Goal: Task Accomplishment & Management: Use online tool/utility

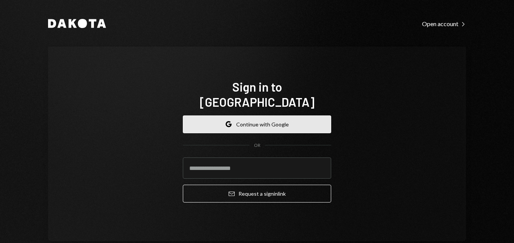
click at [249, 120] on button "Google Continue with Google" at bounding box center [257, 124] width 148 height 18
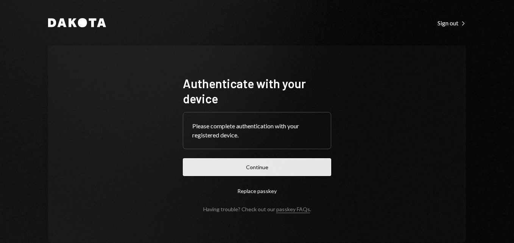
click at [272, 168] on button "Continue" at bounding box center [257, 167] width 148 height 18
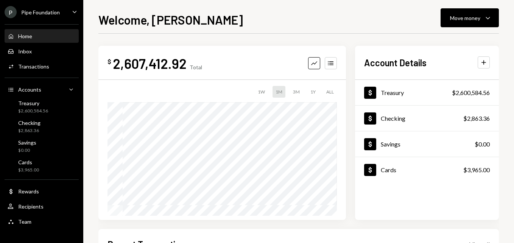
click at [46, 16] on div "P Pipe Foundation" at bounding box center [32, 12] width 55 height 12
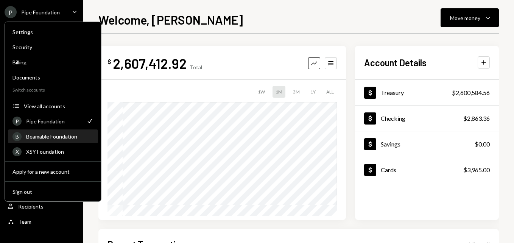
click at [47, 139] on div "Beamable Foundation" at bounding box center [59, 136] width 67 height 6
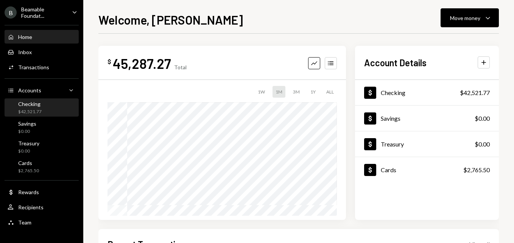
click at [47, 103] on div "Checking $42,521.77" at bounding box center [42, 108] width 68 height 14
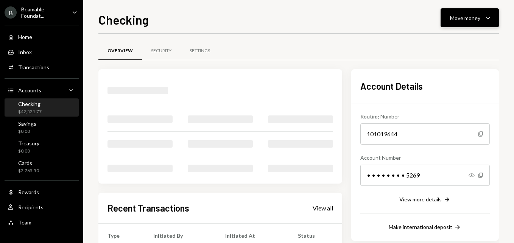
click at [461, 21] on div "Move money" at bounding box center [465, 18] width 30 height 8
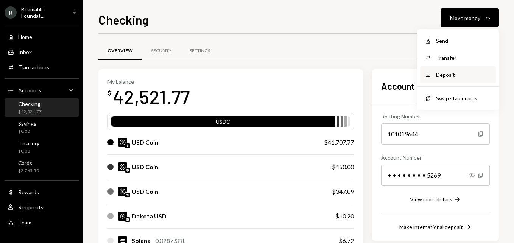
click at [453, 69] on div "Deposit Deposit" at bounding box center [458, 74] width 76 height 17
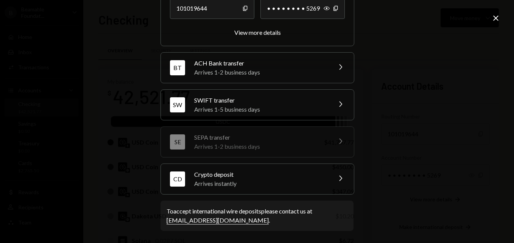
click at [242, 176] on div "Crypto deposit" at bounding box center [260, 174] width 132 height 9
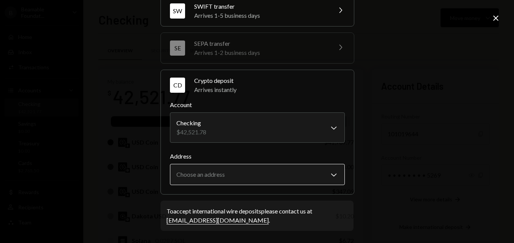
click at [238, 184] on body "B Beamable Foundat... Caret Down Home Home Inbox Inbox Activities Transactions …" at bounding box center [257, 121] width 514 height 243
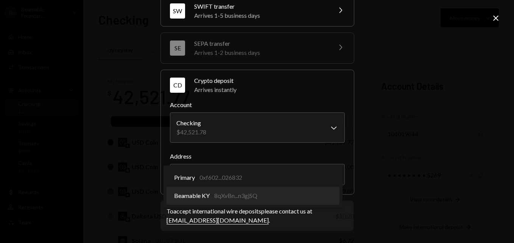
select select "**********"
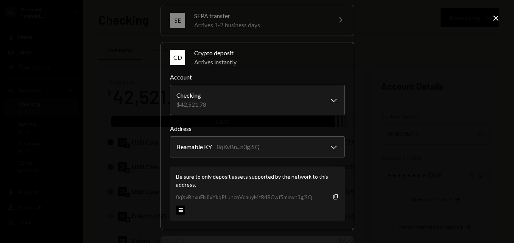
scroll to position [149, 0]
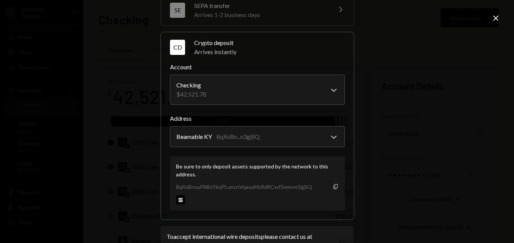
click at [334, 187] on icon "Copy" at bounding box center [336, 187] width 6 height 6
click at [495, 17] on icon "Close" at bounding box center [495, 18] width 9 height 9
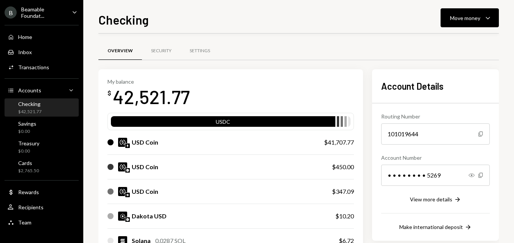
scroll to position [38, 0]
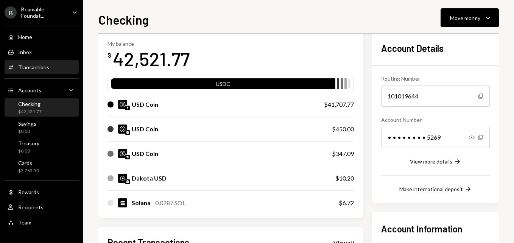
click at [33, 68] on div "Transactions" at bounding box center [33, 67] width 31 height 6
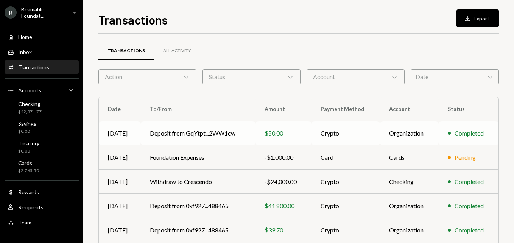
click at [308, 135] on td "$50.00" at bounding box center [283, 133] width 56 height 24
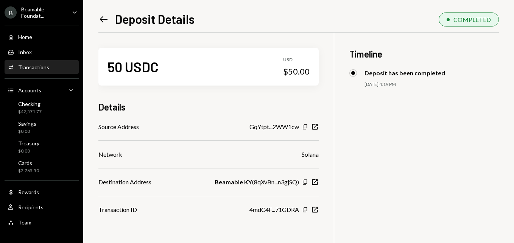
click at [409, 129] on div "50 USDC USD $50.00 Details Source Address GqYtpt...2WW1cw Copy New Window Netwo…" at bounding box center [298, 154] width 400 height 243
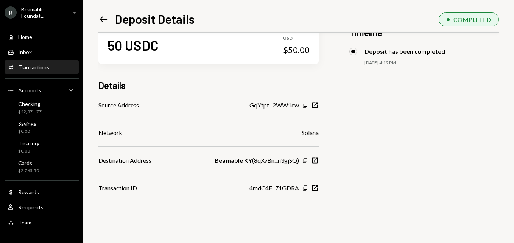
scroll to position [33, 0]
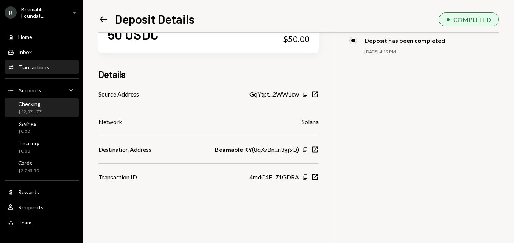
click at [47, 104] on div "Checking $42,571.77" at bounding box center [42, 108] width 68 height 14
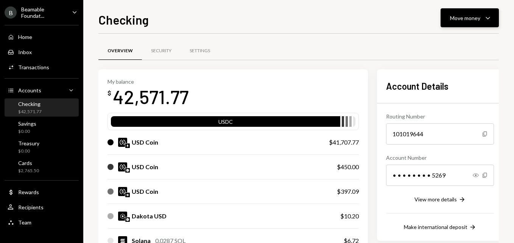
click at [452, 27] on button "Move money Caret Down" at bounding box center [470, 17] width 58 height 19
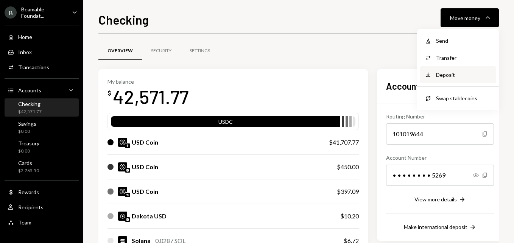
click at [455, 74] on div "Deposit" at bounding box center [463, 75] width 55 height 8
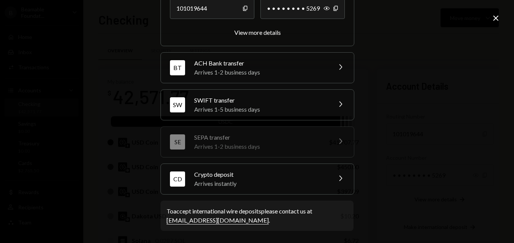
click at [261, 184] on div "Arrives instantly" at bounding box center [260, 183] width 132 height 9
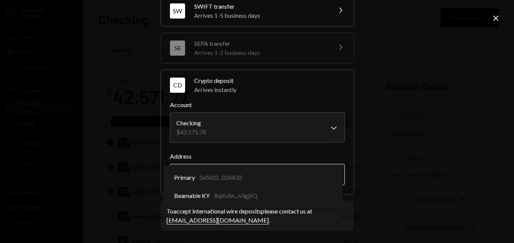
click at [257, 176] on body "B Beamable Foundat... Caret Down Home Home Inbox Inbox Activities Transactions …" at bounding box center [257, 121] width 514 height 243
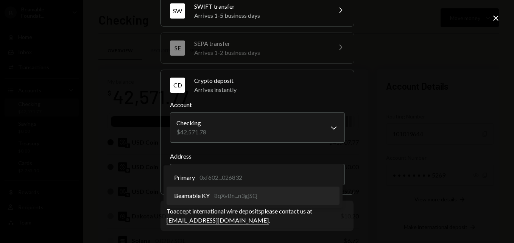
select select "**********"
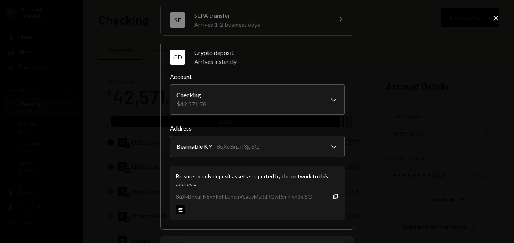
scroll to position [174, 0]
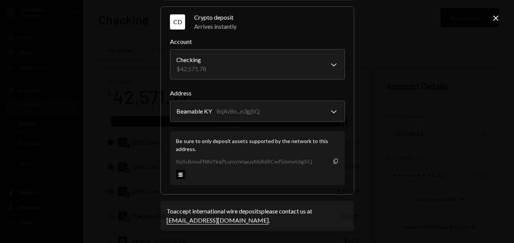
click at [333, 158] on icon "Copy" at bounding box center [336, 161] width 6 height 6
click at [333, 160] on icon "button" at bounding box center [335, 161] width 4 height 5
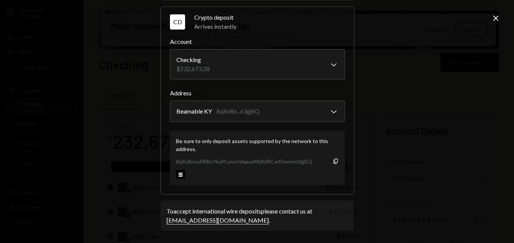
click at [497, 19] on icon at bounding box center [495, 18] width 5 height 5
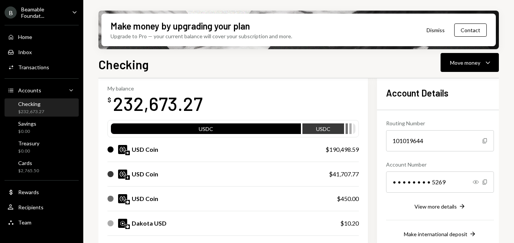
scroll to position [76, 0]
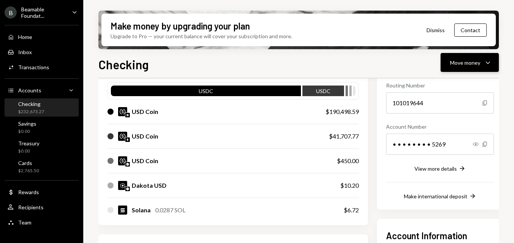
click at [450, 61] on button "Move money Caret Down" at bounding box center [470, 62] width 58 height 19
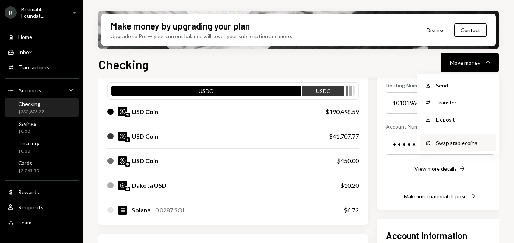
click at [458, 142] on div "Swap stablecoins" at bounding box center [463, 143] width 55 height 8
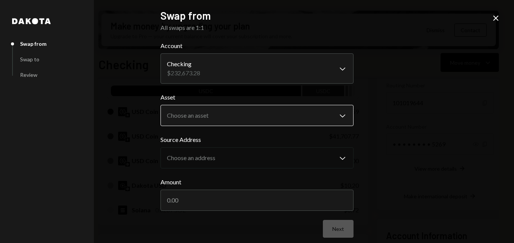
click at [218, 114] on body "B Beamable Foundat... Caret Down Home Home Inbox Inbox Activities Transactions …" at bounding box center [257, 121] width 514 height 243
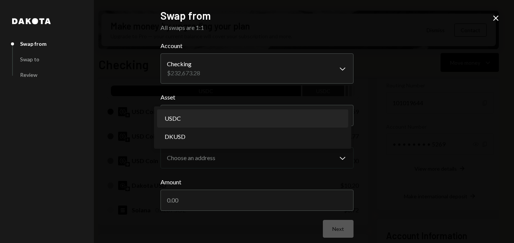
select select "****"
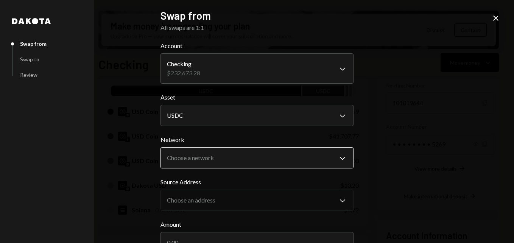
click at [215, 159] on body "B Beamable Foundat... Caret Down Home Home Inbox Inbox Activities Transactions …" at bounding box center [257, 121] width 514 height 243
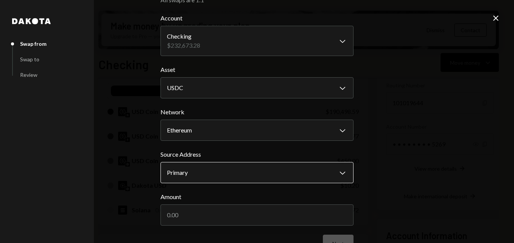
scroll to position [49, 0]
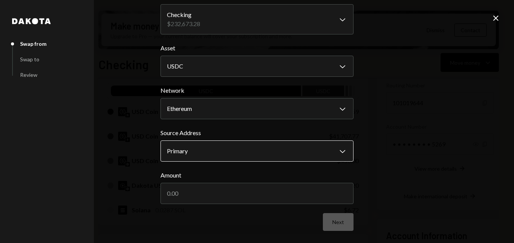
click at [216, 143] on body "B Beamable Foundat... Caret Down Home Home Inbox Inbox Activities Transactions …" at bounding box center [257, 121] width 514 height 243
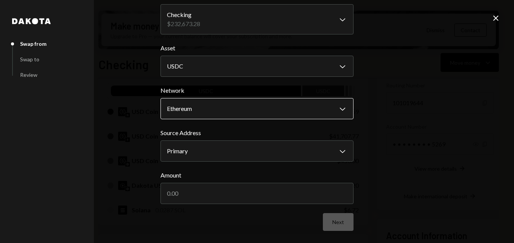
click at [201, 104] on body "B Beamable Foundat... Caret Down Home Home Inbox Inbox Activities Transactions …" at bounding box center [257, 121] width 514 height 243
click at [197, 112] on body "B Beamable Foundat... Caret Down Home Home Inbox Inbox Activities Transactions …" at bounding box center [257, 121] width 514 height 243
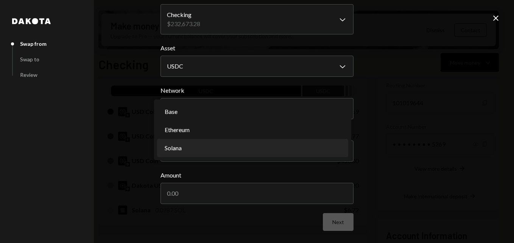
select select "**********"
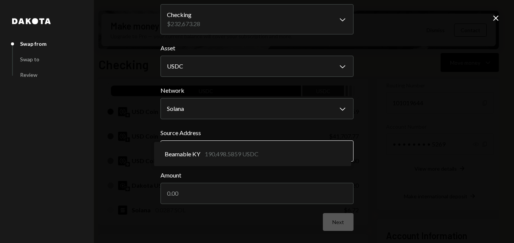
click at [196, 152] on body "B Beamable Foundat... Caret Down Home Home Inbox Inbox Activities Transactions …" at bounding box center [257, 121] width 514 height 243
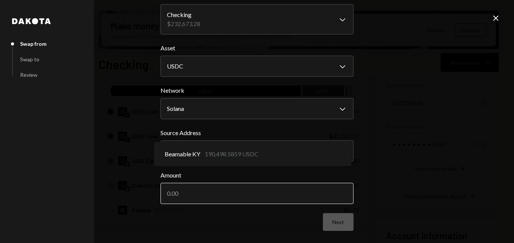
click at [206, 189] on input "Amount" at bounding box center [256, 193] width 193 height 21
click at [163, 194] on input "Amount" at bounding box center [256, 193] width 193 height 21
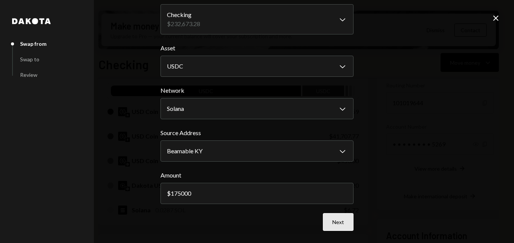
type input "175000"
click at [332, 221] on button "Next" at bounding box center [338, 222] width 31 height 18
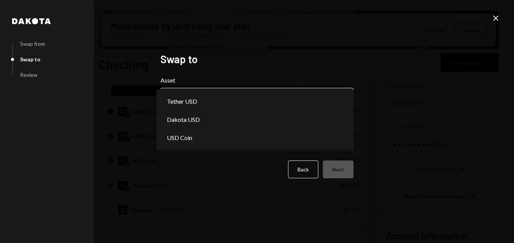
click at [236, 95] on body "B Beamable Foundat... Caret Down Home Home Inbox Inbox Activities Transactions …" at bounding box center [257, 121] width 514 height 243
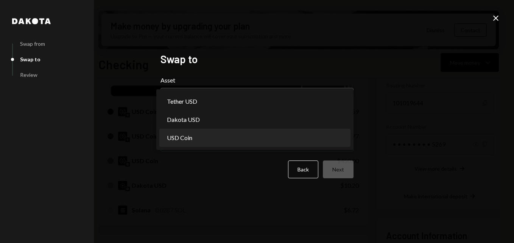
select select "****"
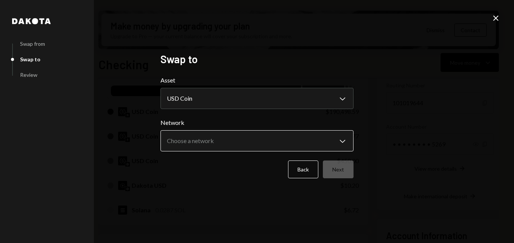
click at [209, 140] on body "B Beamable Foundat... Caret Down Home Home Inbox Inbox Activities Transactions …" at bounding box center [257, 121] width 514 height 243
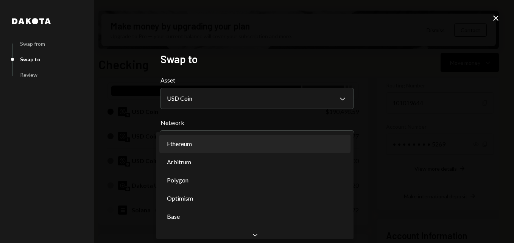
select select "**********"
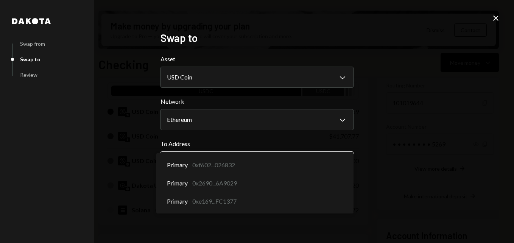
click at [232, 165] on body "B Beamable Foundat... Caret Down Home Home Inbox Inbox Activities Transactions …" at bounding box center [257, 121] width 514 height 243
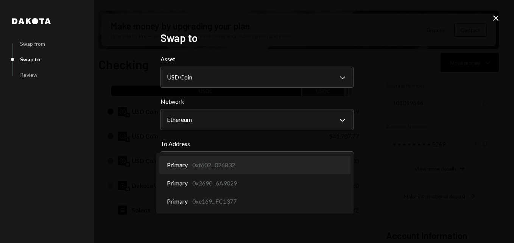
select select "**********"
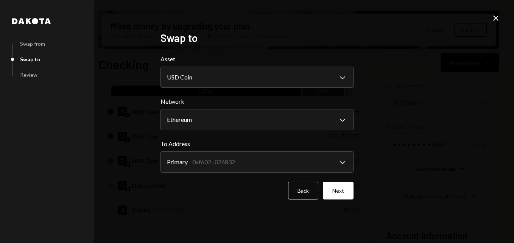
click at [356, 197] on div "**********" at bounding box center [256, 121] width 211 height 198
click at [345, 191] on button "Next" at bounding box center [338, 191] width 31 height 18
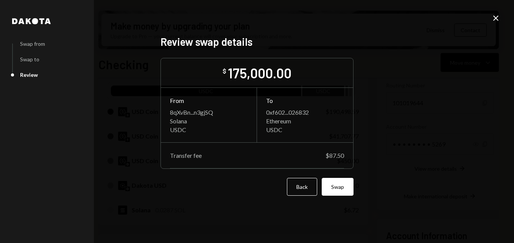
click at [344, 182] on button "Swap" at bounding box center [338, 187] width 32 height 18
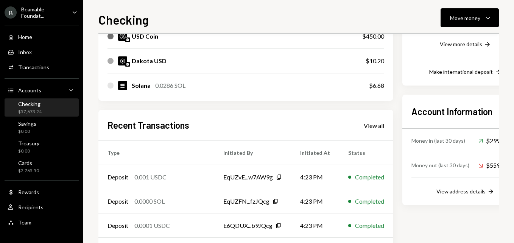
scroll to position [213, 0]
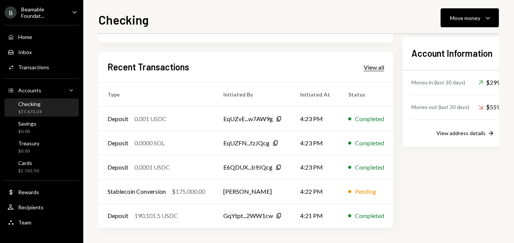
click at [375, 68] on div "View all" at bounding box center [374, 68] width 20 height 8
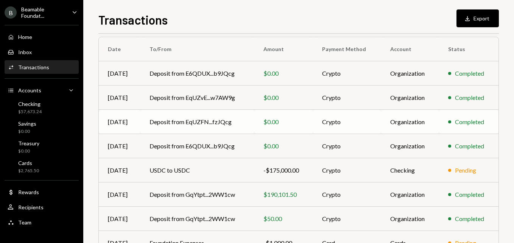
scroll to position [76, 0]
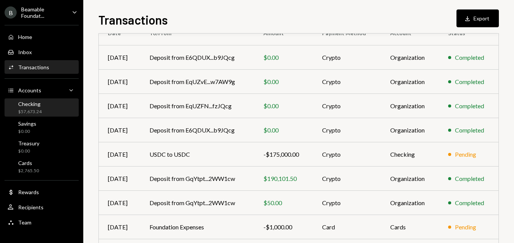
click at [58, 108] on div "Checking $57,673.24" at bounding box center [42, 108] width 68 height 14
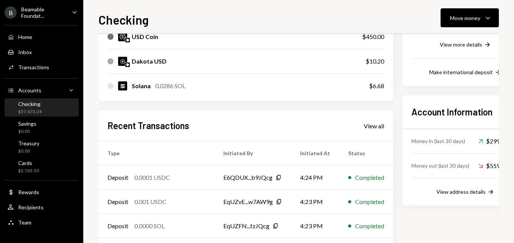
scroll to position [213, 0]
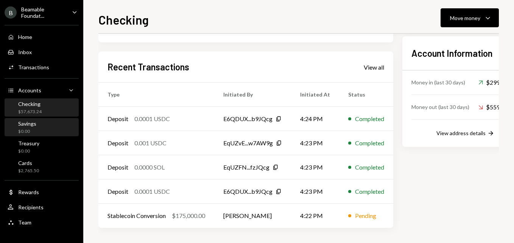
click at [55, 132] on div "Savings $0.00" at bounding box center [42, 127] width 68 height 14
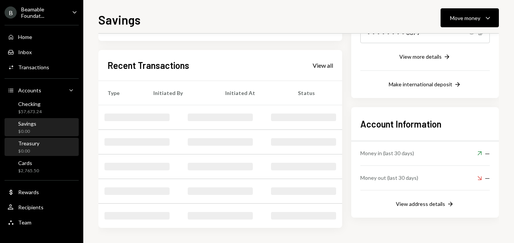
click at [54, 140] on div "Treasury $0.00" at bounding box center [42, 147] width 68 height 14
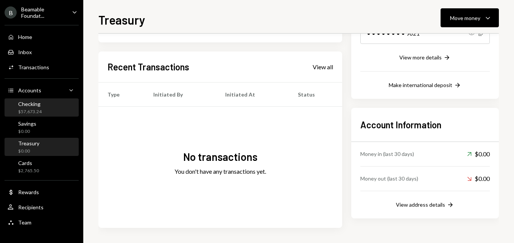
click at [59, 104] on div "Checking $57,673.24" at bounding box center [42, 108] width 68 height 14
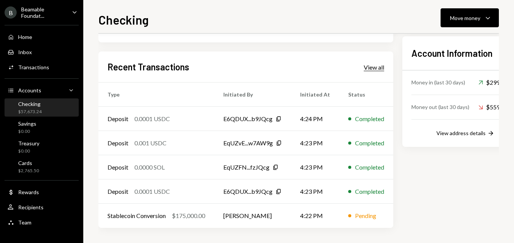
click at [370, 67] on div "View all" at bounding box center [374, 68] width 20 height 8
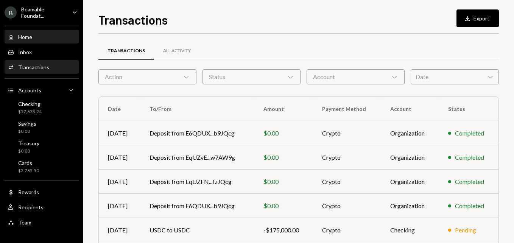
click at [37, 39] on div "Home Home" at bounding box center [42, 37] width 68 height 7
